Goal: Task Accomplishment & Management: Manage account settings

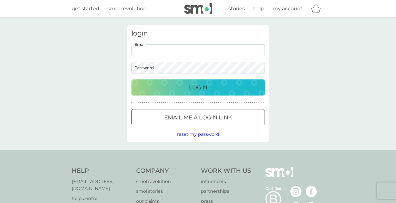
click at [170, 52] on input "Email" at bounding box center [197, 50] width 133 height 12
click at [176, 49] on input "Email" at bounding box center [197, 50] width 133 height 12
type input "mpgrimsey@gmail.com"
click at [178, 89] on div "Login" at bounding box center [198, 87] width 122 height 9
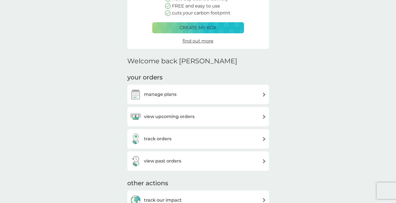
scroll to position [111, 0]
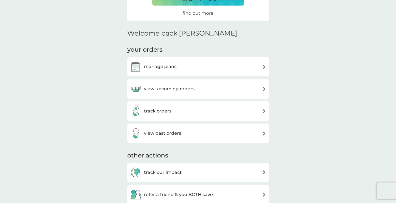
click at [171, 66] on h3 "manage plans" at bounding box center [160, 66] width 32 height 7
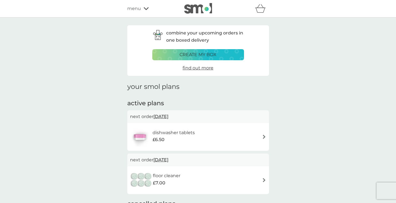
click at [168, 116] on span "[DATE]" at bounding box center [160, 116] width 15 height 11
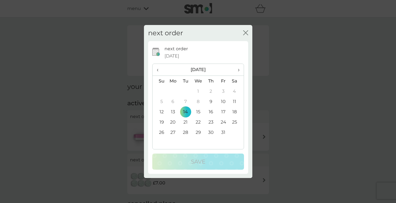
click at [245, 33] on icon "close" at bounding box center [246, 33] width 2 height 4
